Goal: Task Accomplishment & Management: Manage account settings

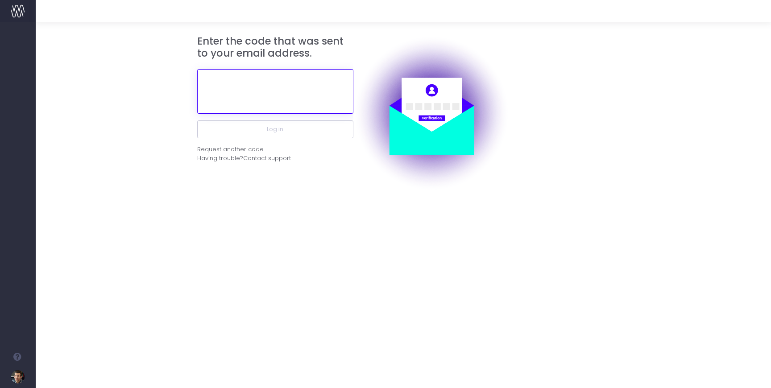
paste input "372747"
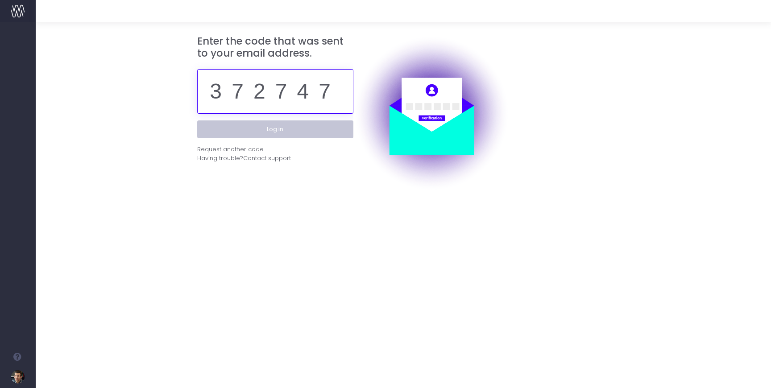
type input "372747"
click at [280, 129] on button "Log in" at bounding box center [275, 130] width 156 height 18
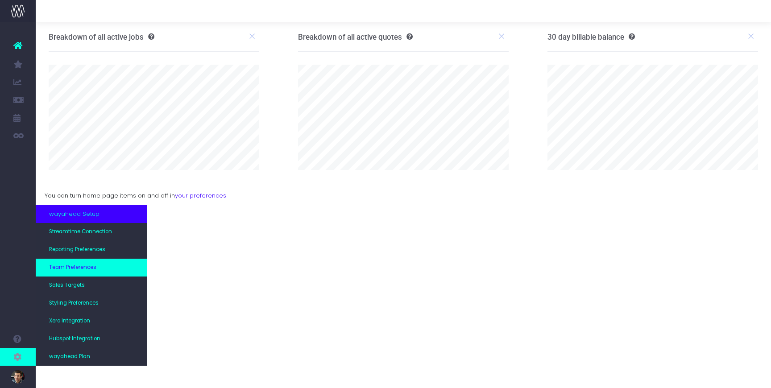
click at [72, 269] on span "Team Preferences" at bounding box center [72, 268] width 47 height 8
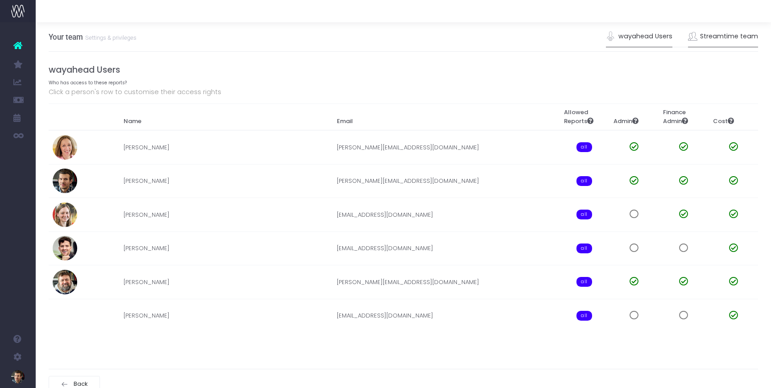
click at [717, 34] on link "Streamtime team" at bounding box center [723, 36] width 71 height 21
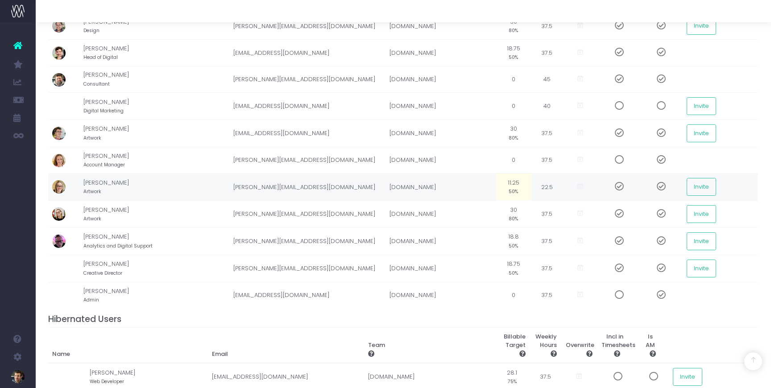
scroll to position [333, 0]
